Goal: Task Accomplishment & Management: Manage account settings

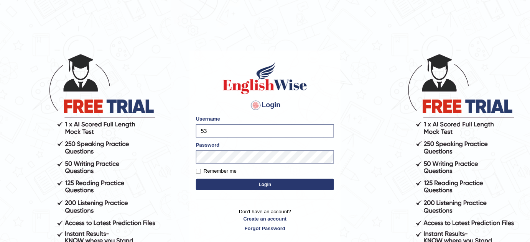
type input "5"
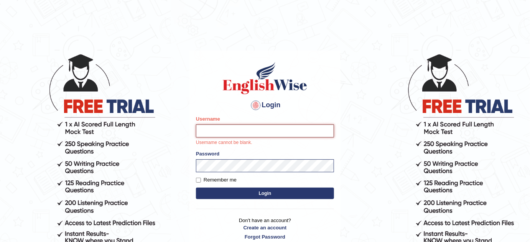
click at [225, 132] on input "Username" at bounding box center [265, 131] width 138 height 13
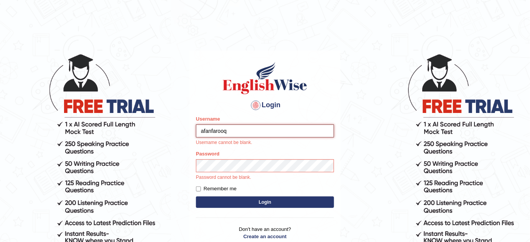
type input "afanfarooq"
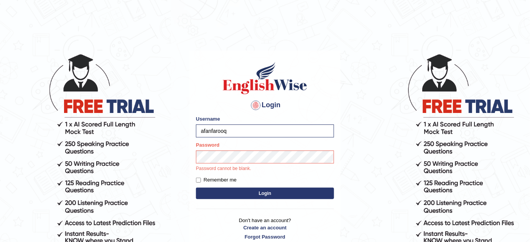
click at [217, 191] on button "Login" at bounding box center [265, 194] width 138 height 12
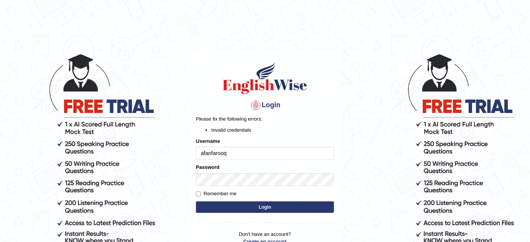
click at [314, 131] on li "Invalid credentials" at bounding box center [272, 130] width 123 height 7
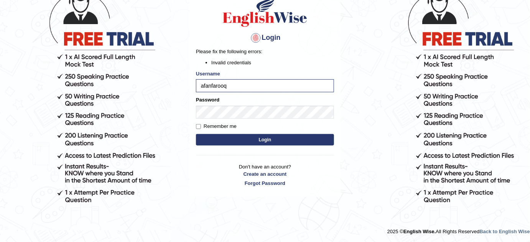
scroll to position [68, 0]
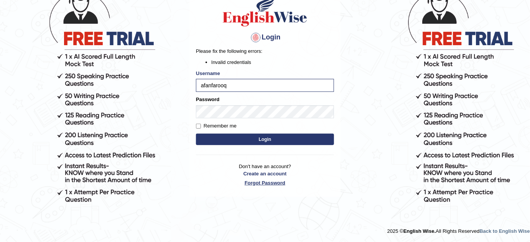
click at [272, 182] on link "Forgot Password" at bounding box center [265, 182] width 138 height 7
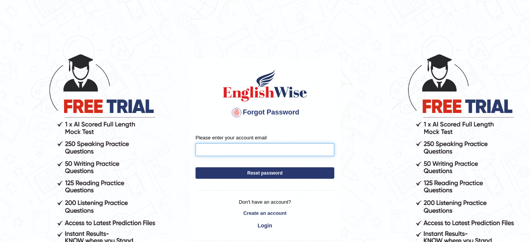
click at [256, 152] on input "Please enter your account email" at bounding box center [265, 149] width 139 height 13
type input "afan.art14@gmail.com"
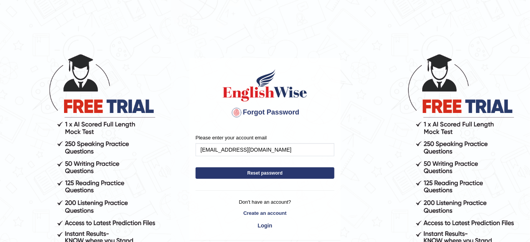
click at [258, 173] on button "Reset password" at bounding box center [265, 174] width 139 height 12
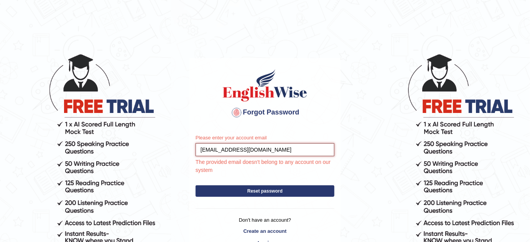
click at [272, 151] on input "afan.art14@gmail.com" at bounding box center [265, 149] width 139 height 13
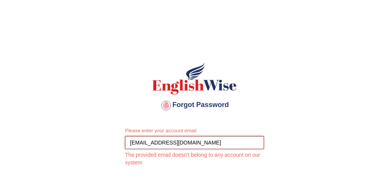
click at [154, 142] on input "[EMAIL_ADDRESS][DOMAIN_NAME]" at bounding box center [194, 142] width 139 height 13
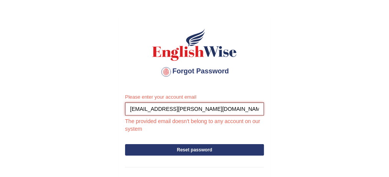
scroll to position [130, 0]
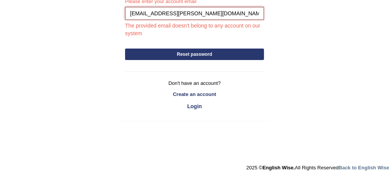
type input "afan.cyril@gmail.com"
click at [204, 54] on button "Reset password" at bounding box center [194, 55] width 139 height 12
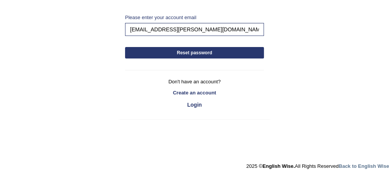
scroll to position [112, 0]
